Goal: Task Accomplishment & Management: Manage account settings

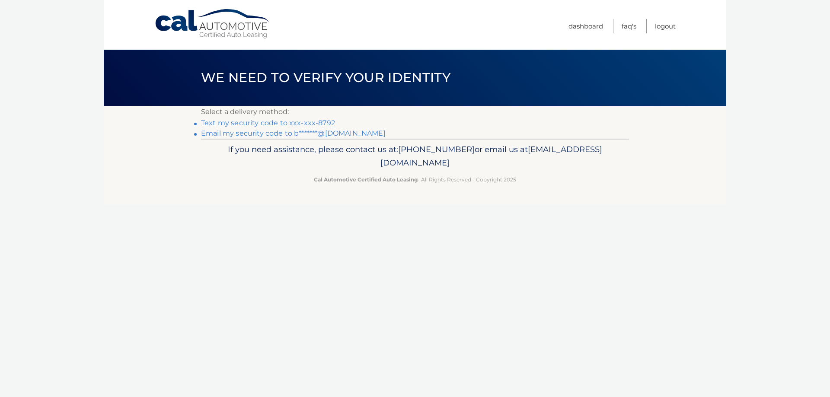
click at [300, 122] on link "Text my security code to xxx-xxx-8792" at bounding box center [268, 123] width 134 height 8
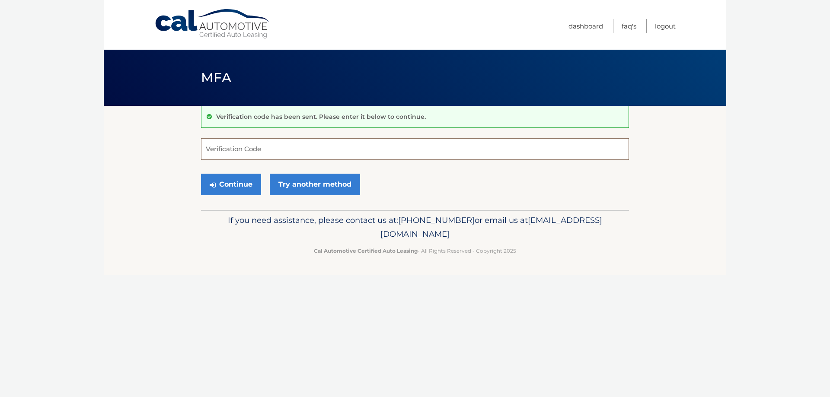
click at [260, 147] on input "Verification Code" at bounding box center [415, 149] width 428 height 22
type input "159980"
click at [201, 174] on button "Continue" at bounding box center [231, 185] width 60 height 22
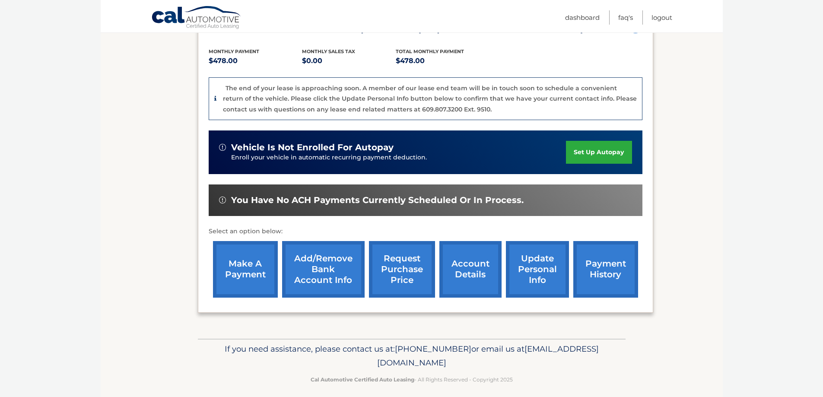
scroll to position [180, 0]
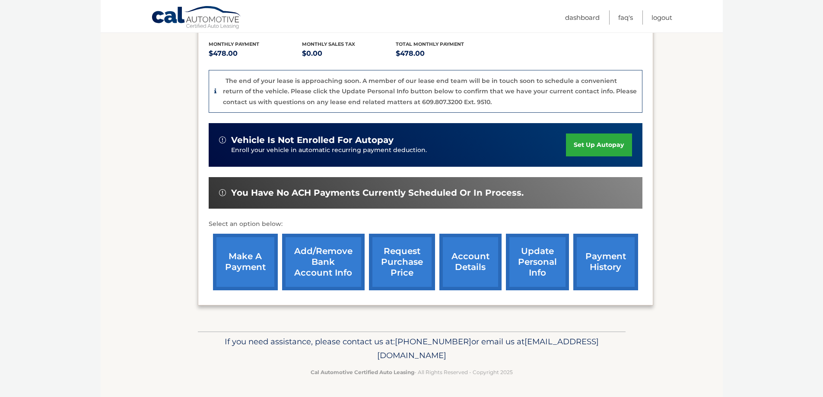
click at [470, 261] on link "account details" at bounding box center [470, 262] width 62 height 57
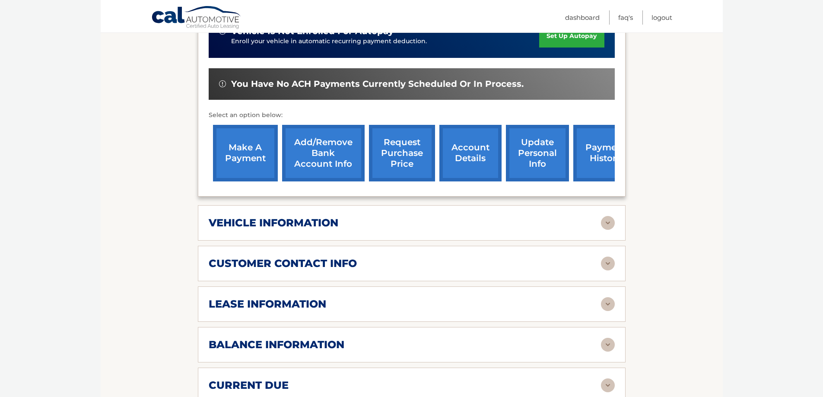
scroll to position [389, 0]
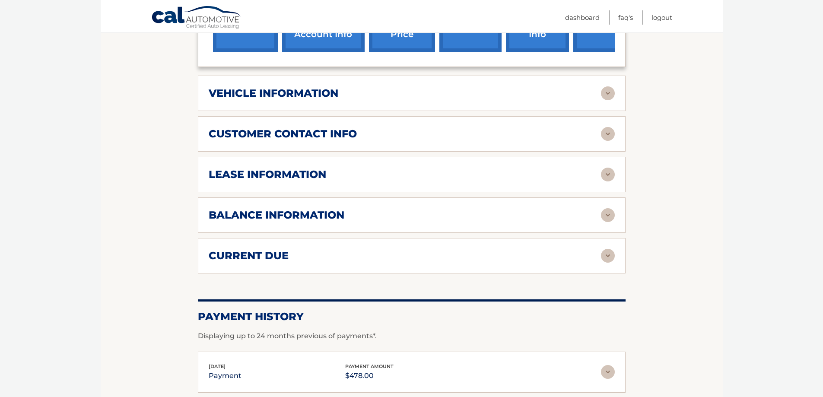
click at [607, 86] on img at bounding box center [608, 93] width 14 height 14
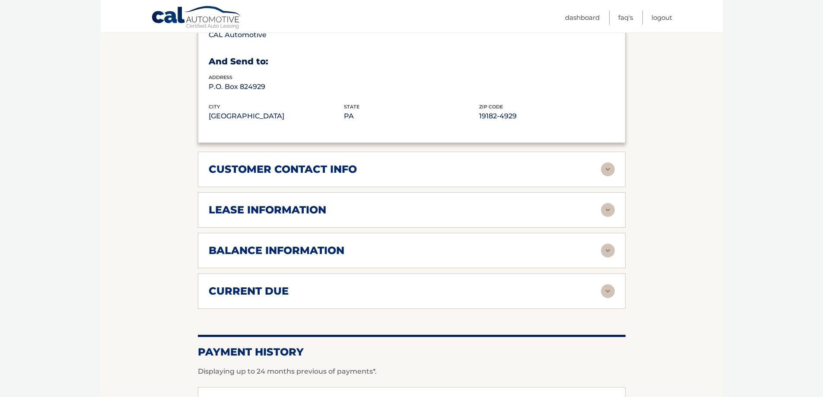
scroll to position [518, 0]
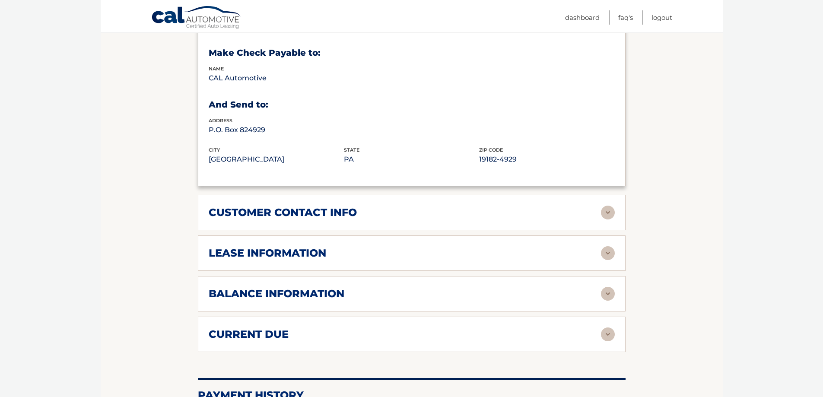
click at [610, 206] on img at bounding box center [608, 213] width 14 height 14
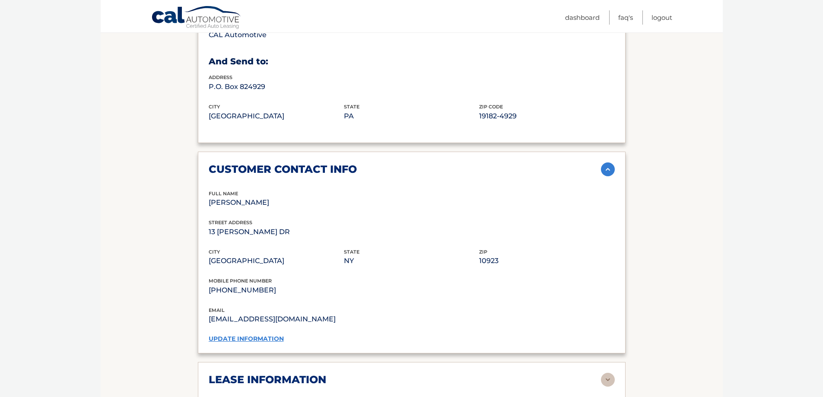
scroll to position [605, 0]
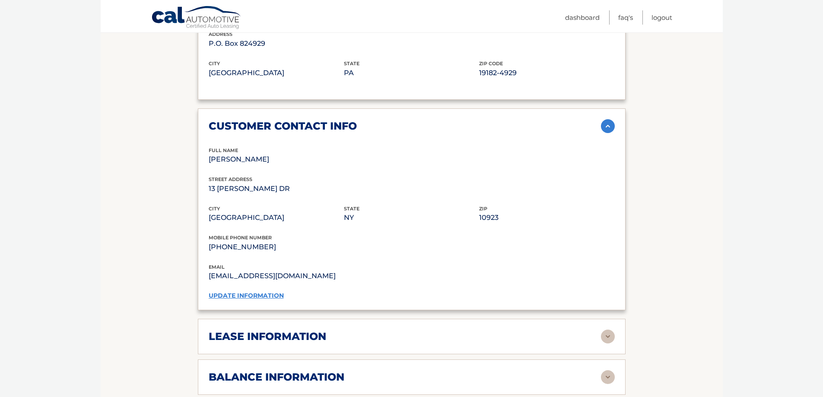
click at [610, 330] on img at bounding box center [608, 337] width 14 height 14
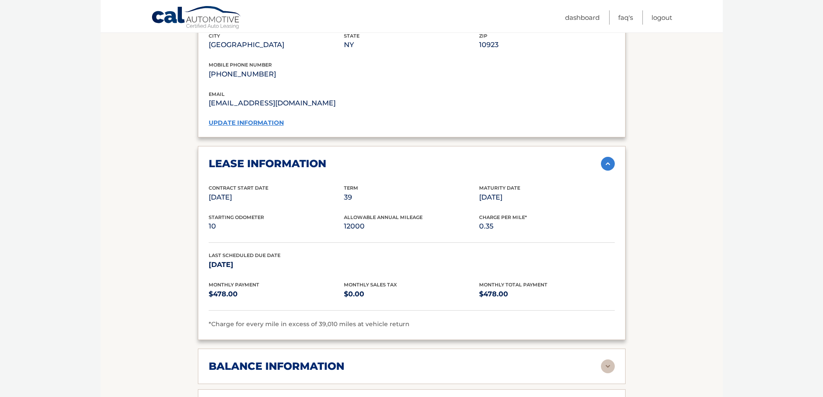
scroll to position [864, 0]
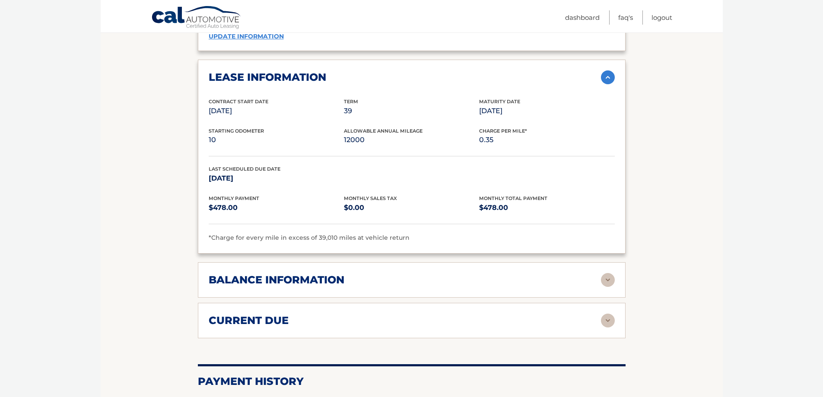
click at [611, 273] on img at bounding box center [608, 280] width 14 height 14
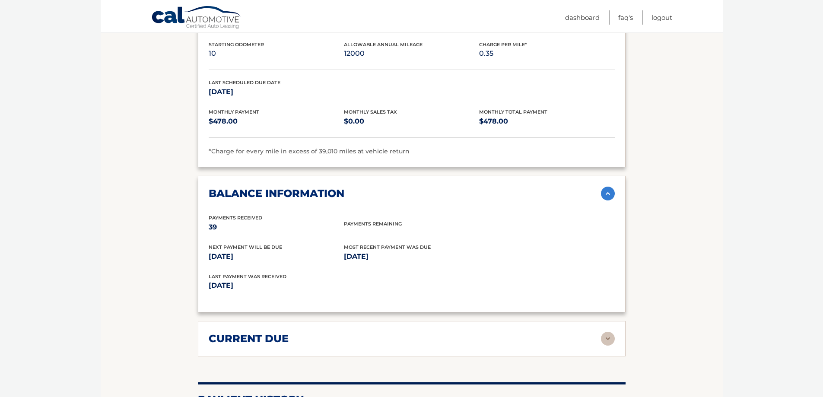
scroll to position [994, 0]
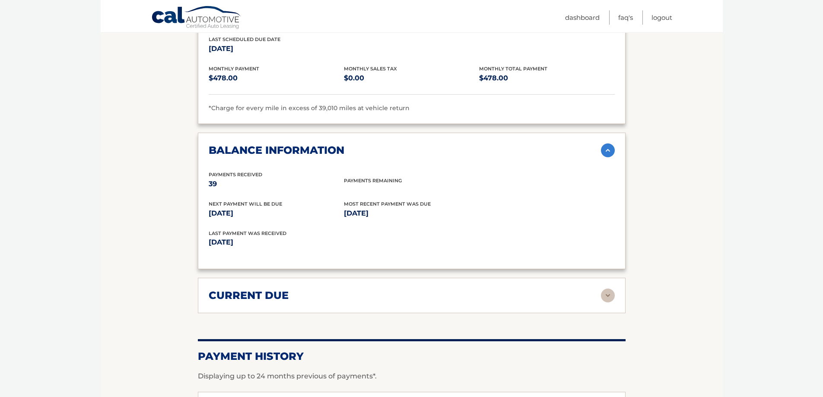
click at [606, 289] on img at bounding box center [608, 296] width 14 height 14
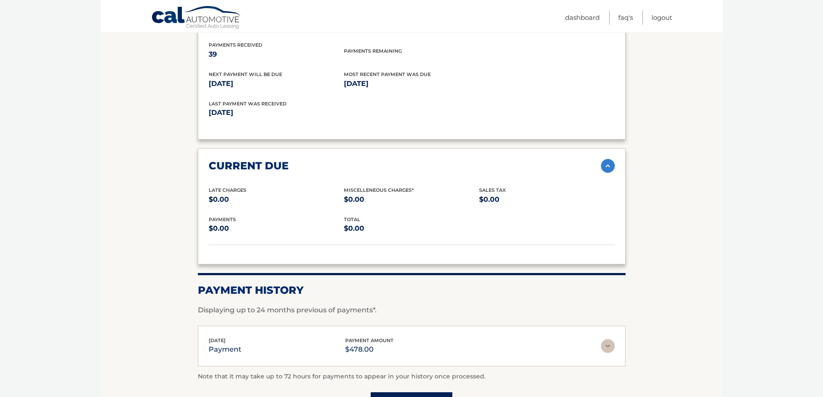
scroll to position [1210, 0]
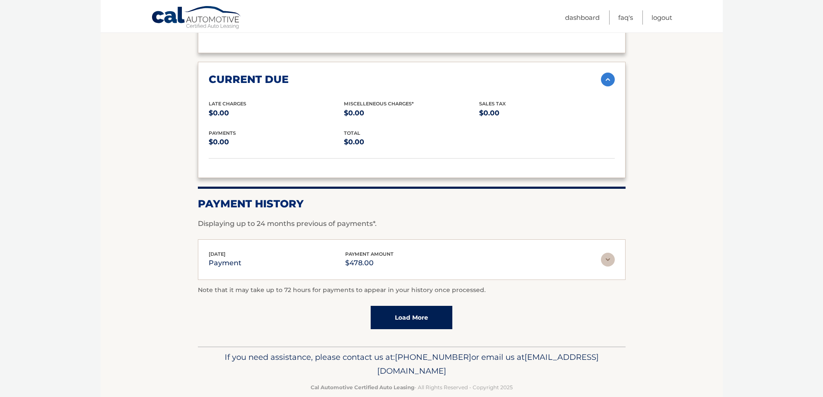
click at [431, 306] on link "Load More" at bounding box center [412, 317] width 82 height 23
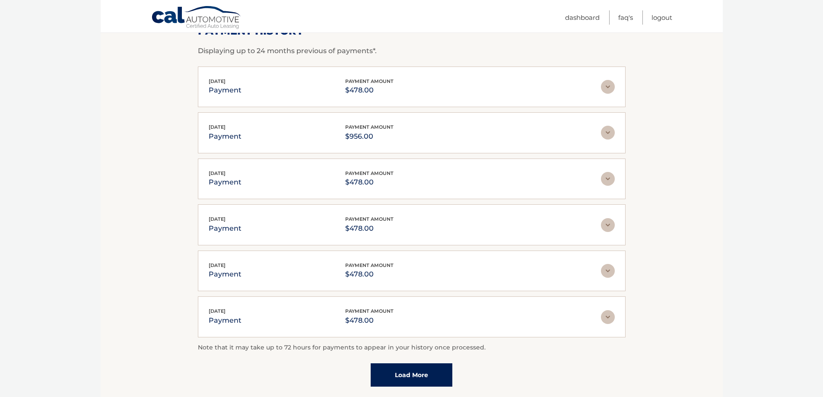
scroll to position [1443, 0]
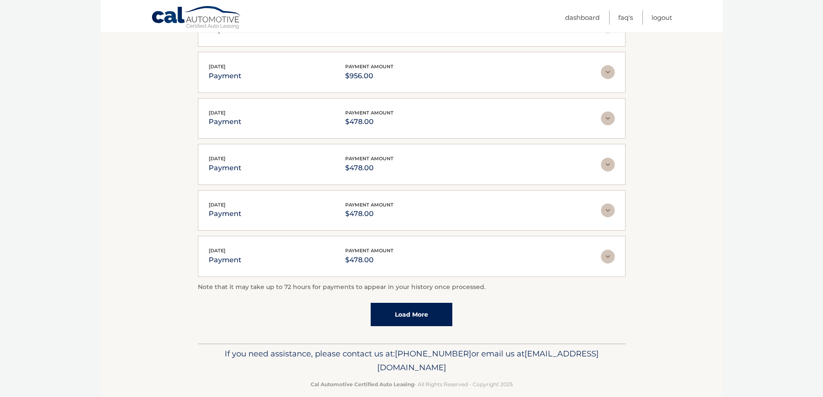
click at [431, 303] on link "Load More" at bounding box center [412, 314] width 82 height 23
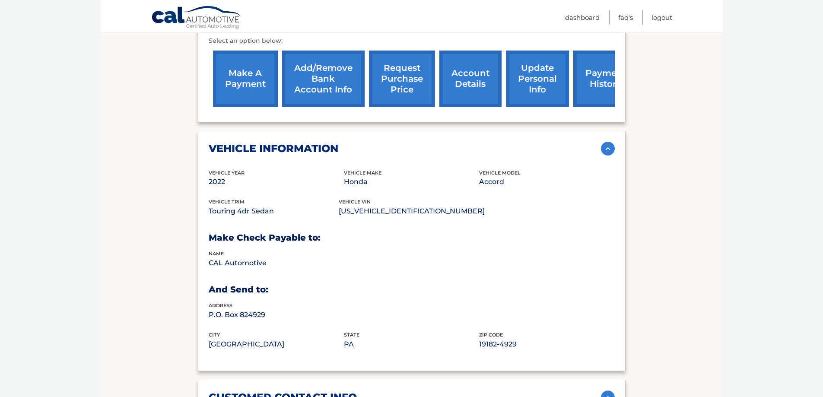
scroll to position [118, 0]
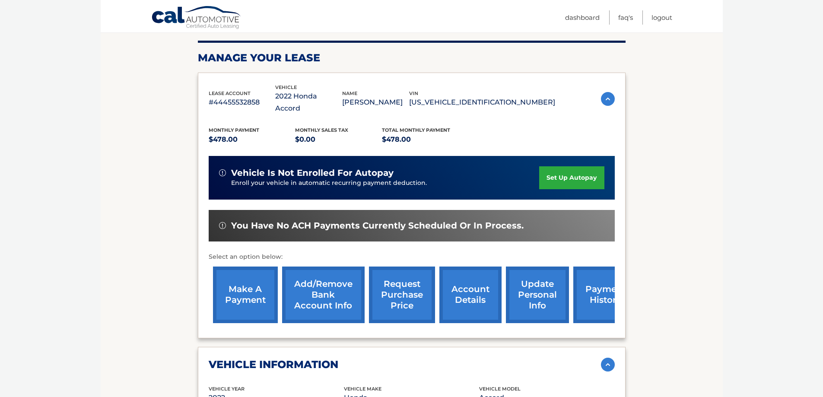
click at [326, 277] on link "Add/Remove bank account info" at bounding box center [323, 295] width 83 height 57
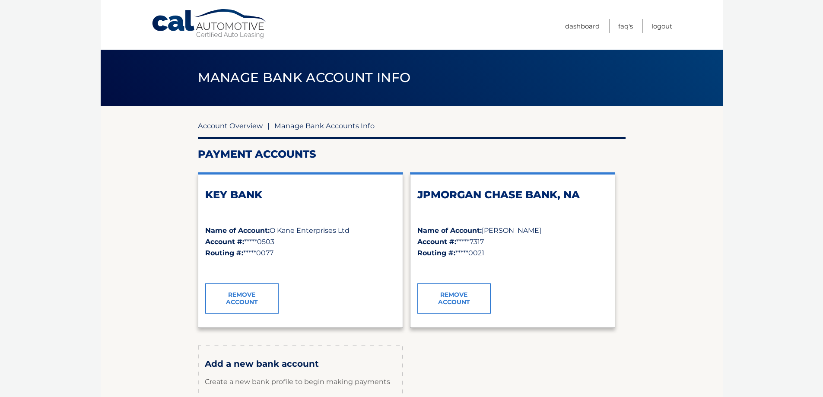
click at [241, 124] on link "Account Overview" at bounding box center [230, 125] width 65 height 9
